Goal: Task Accomplishment & Management: Manage account settings

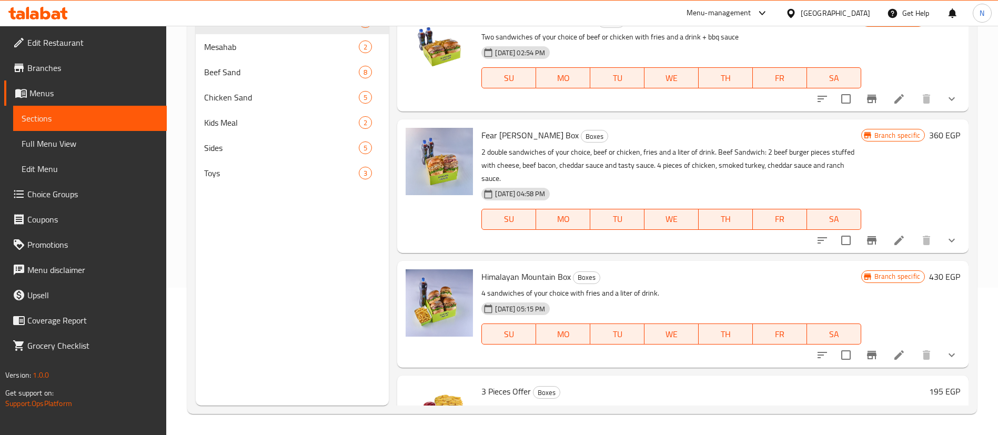
scroll to position [298, 0]
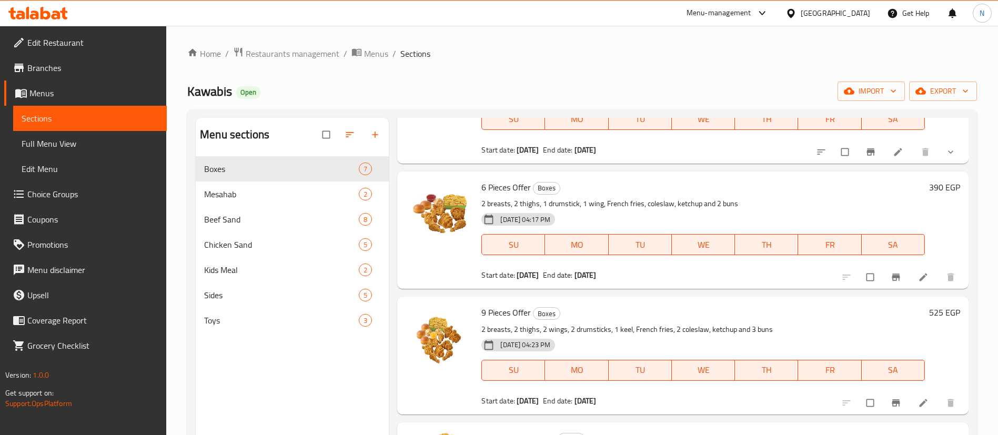
scroll to position [147, 0]
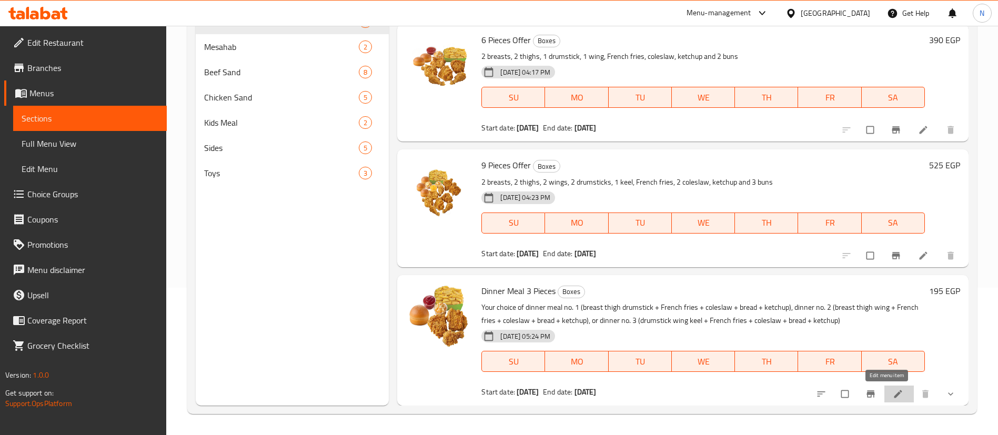
click at [893, 392] on icon at bounding box center [898, 394] width 11 height 11
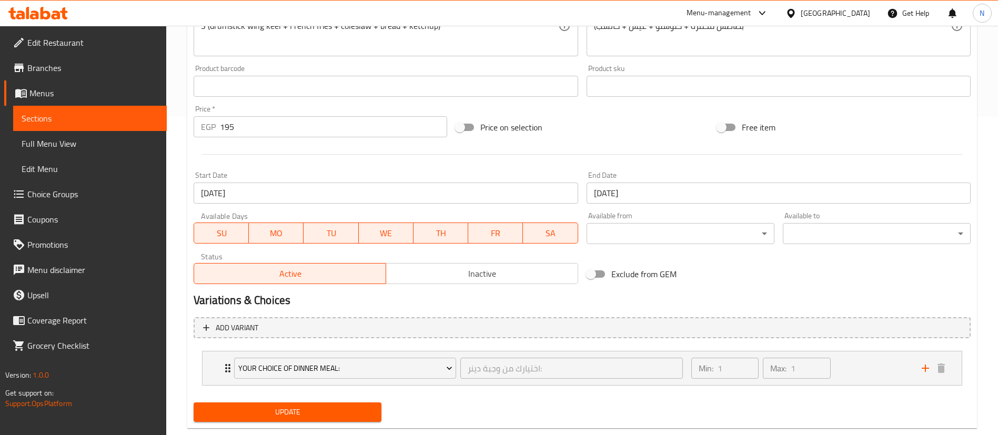
scroll to position [319, 0]
click at [228, 372] on div "Your Choice of Dinner Meal: اختيارك من وجبة دينر: ​" at bounding box center [458, 368] width 461 height 34
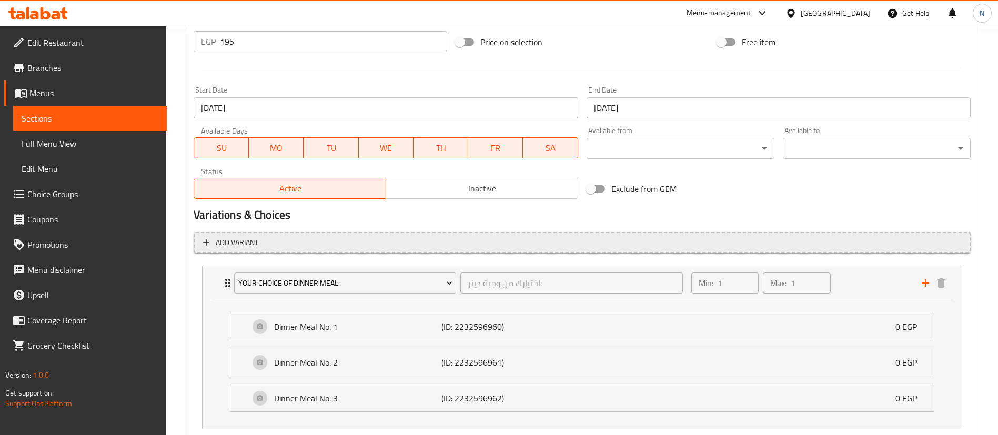
scroll to position [404, 0]
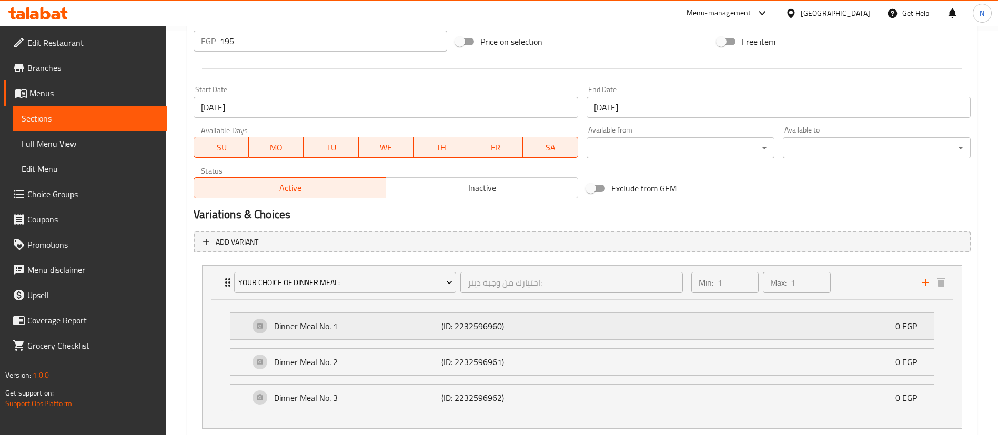
click at [294, 327] on p "Dinner Meal No. 1" at bounding box center [357, 326] width 167 height 13
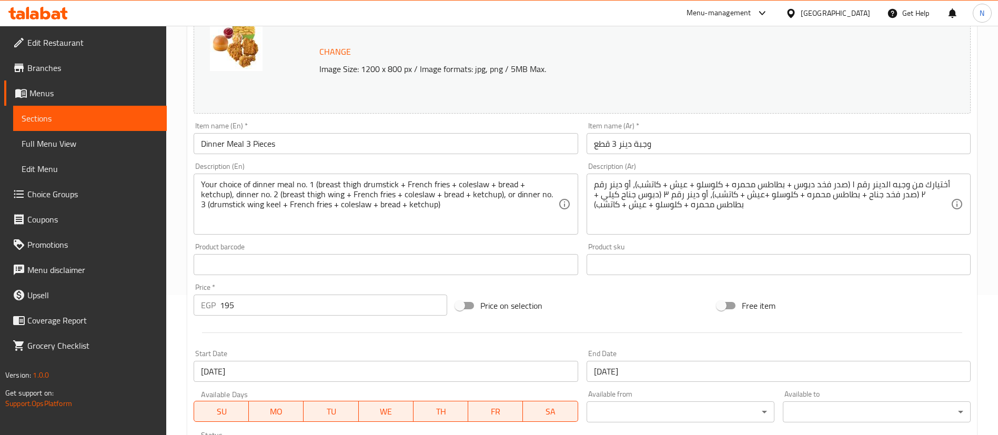
scroll to position [0, 0]
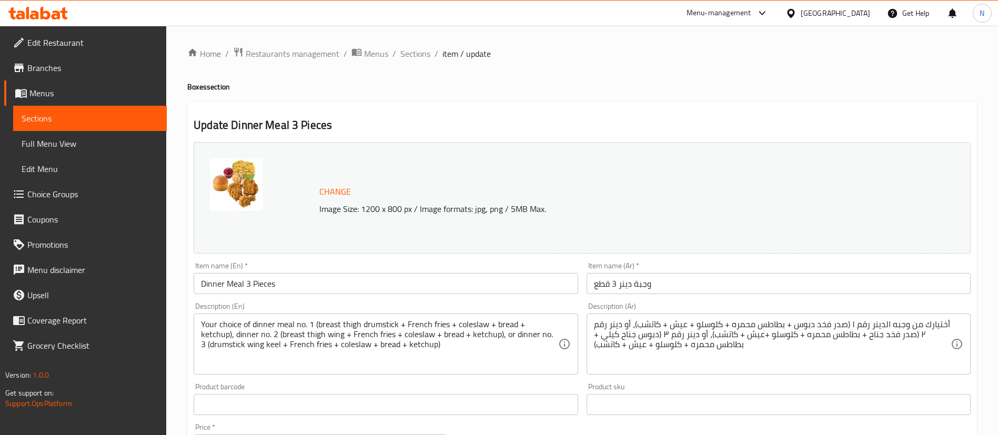
click at [115, 120] on span "Sections" at bounding box center [90, 118] width 137 height 13
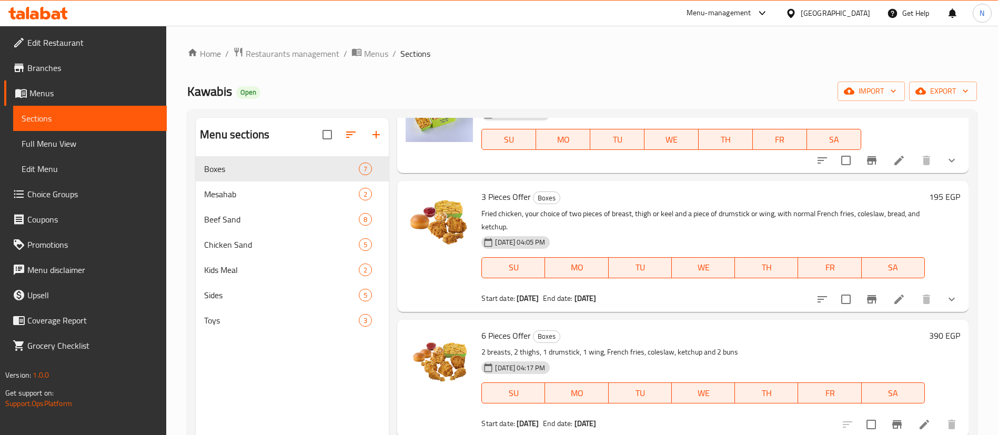
scroll to position [336, 0]
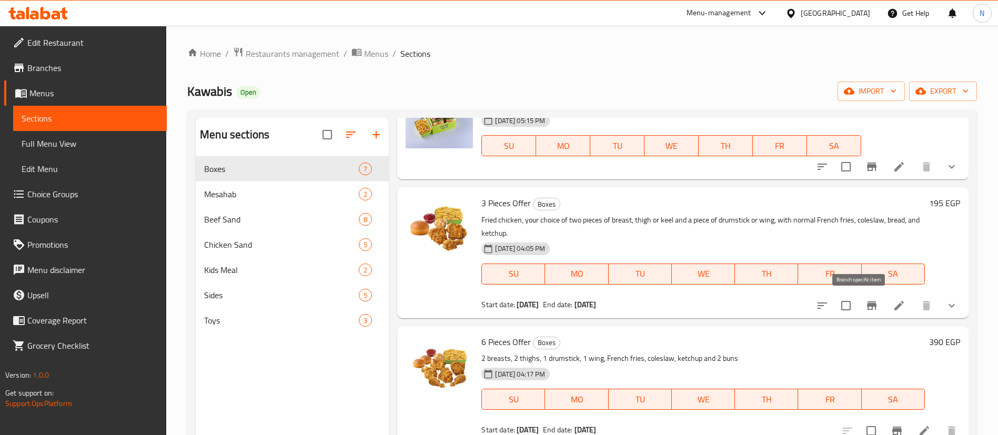
click at [865, 307] on icon "Branch-specific-item" at bounding box center [871, 305] width 13 height 13
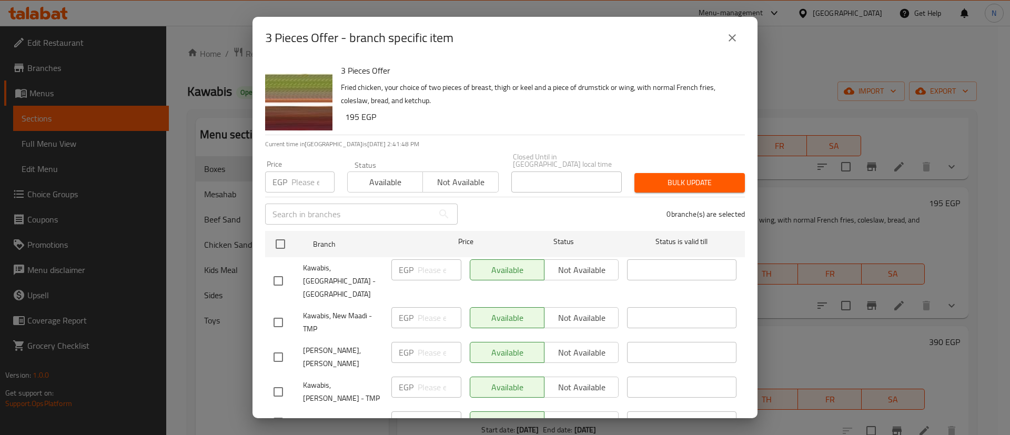
click at [461, 178] on span "Not available" at bounding box center [460, 182] width 67 height 15
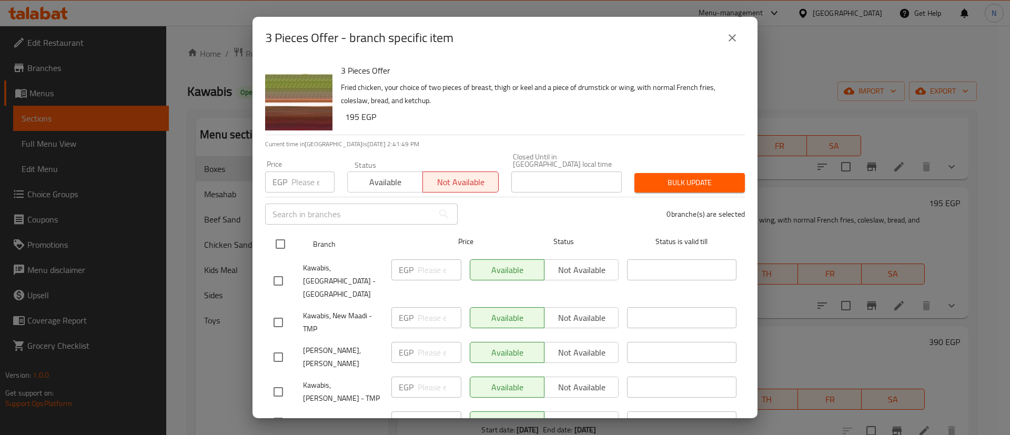
click at [283, 234] on input "checkbox" at bounding box center [280, 244] width 22 height 22
checkbox input "true"
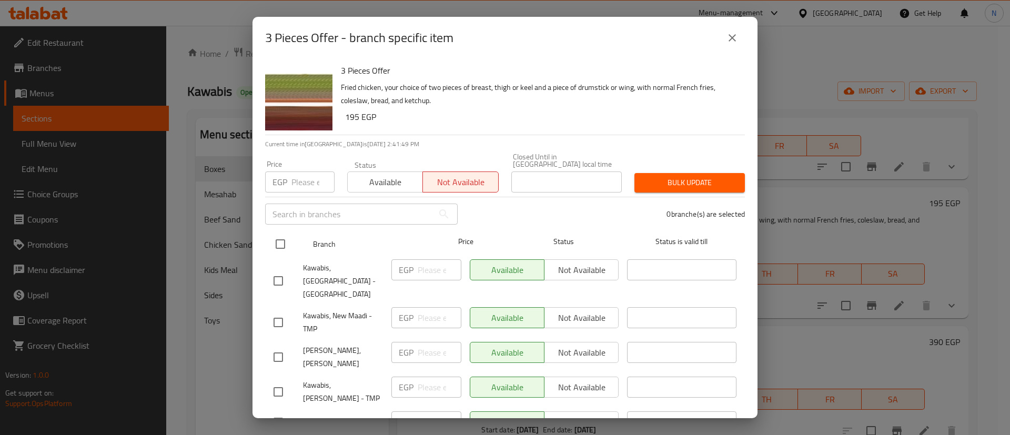
checkbox input "true"
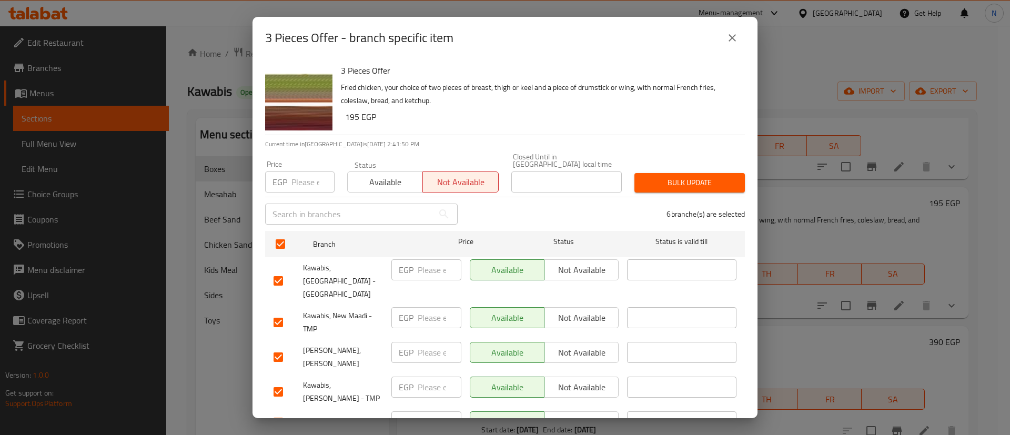
click at [660, 176] on span "Bulk update" at bounding box center [690, 182] width 94 height 13
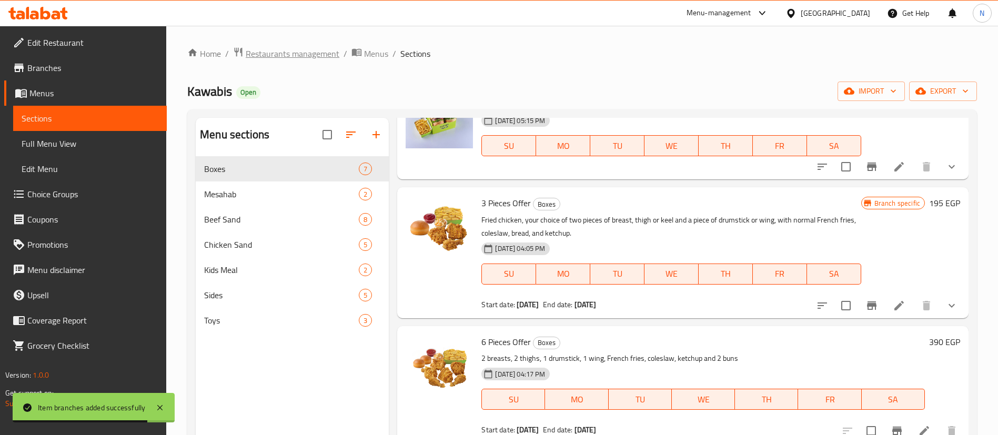
click at [299, 54] on span "Restaurants management" at bounding box center [293, 53] width 94 height 13
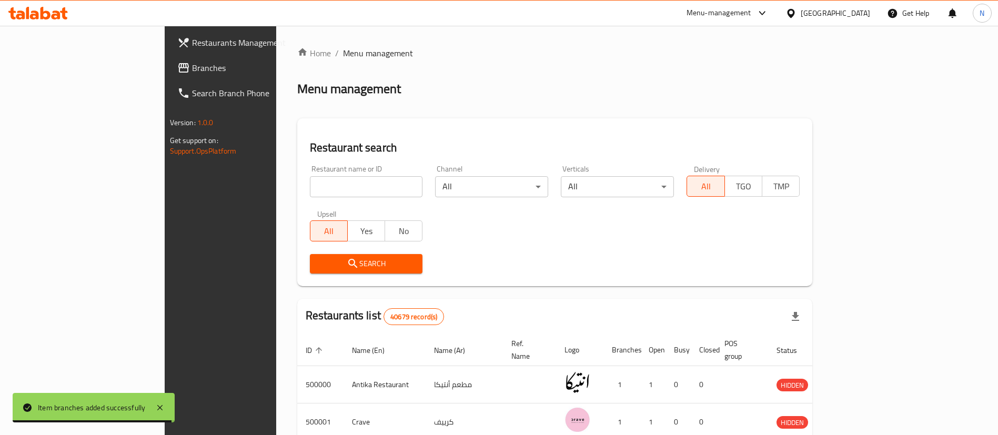
click at [310, 192] on input "search" at bounding box center [366, 186] width 113 height 21
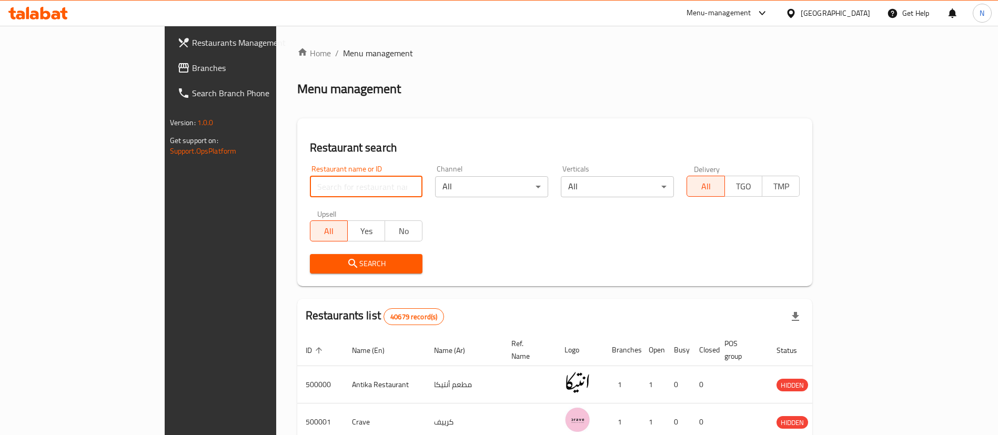
paste input "701793"
type input "701793"
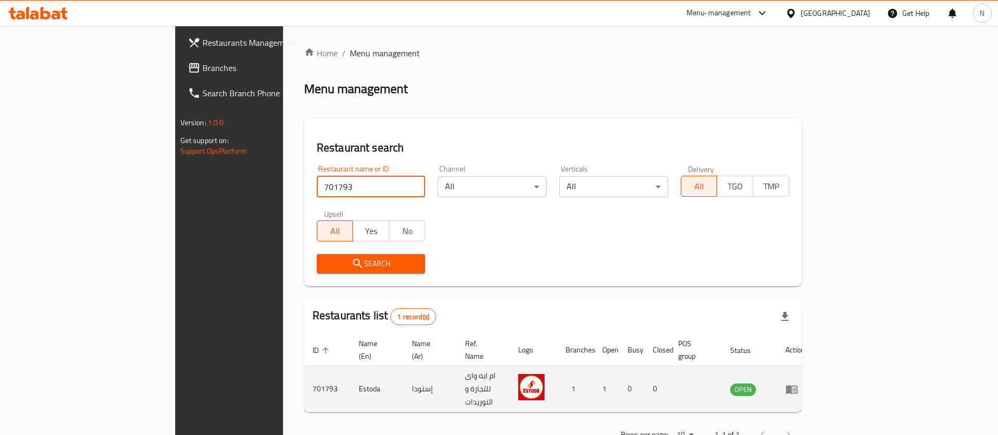
click at [798, 383] on icon "enhanced table" at bounding box center [791, 389] width 13 height 13
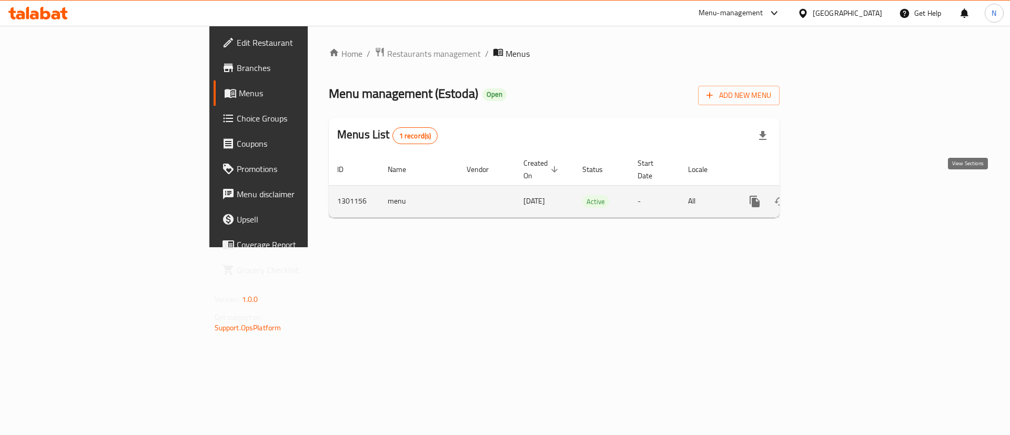
click at [837, 195] on icon "enhanced table" at bounding box center [830, 201] width 13 height 13
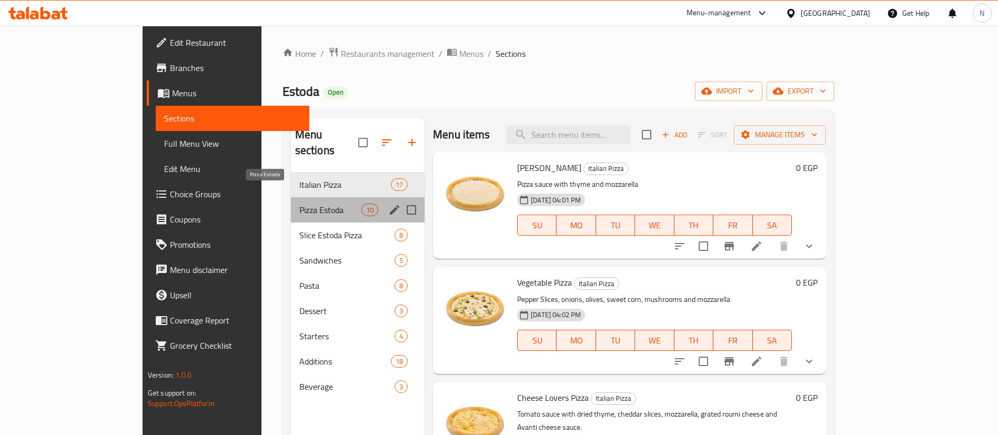
click at [299, 204] on span "Pizza Estoda" at bounding box center [330, 210] width 62 height 13
